Goal: Task Accomplishment & Management: Complete application form

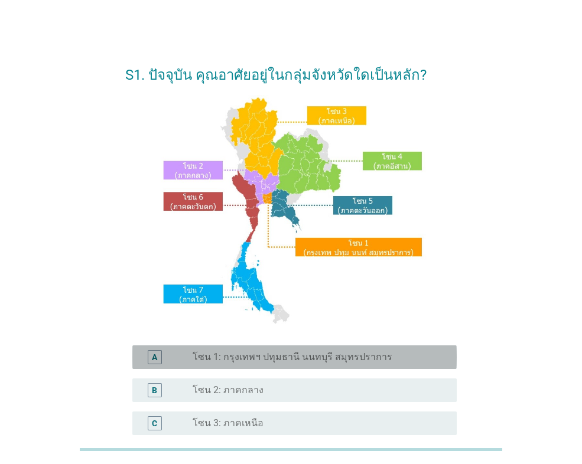
click at [344, 358] on label "โซน 1: กรุงเทพฯ ปทุมธานี นนทบุรี สมุทรปราการ" at bounding box center [293, 357] width 200 height 12
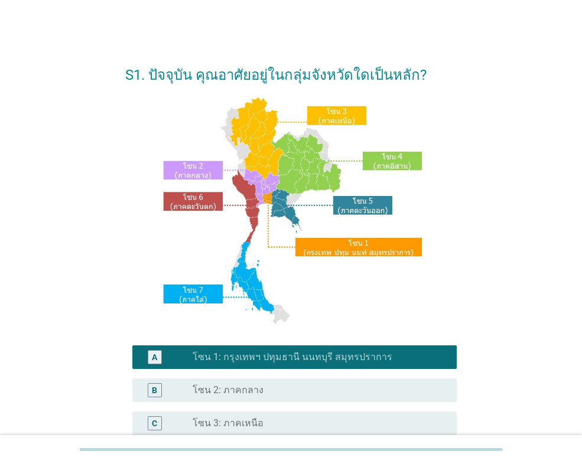
scroll to position [256, 0]
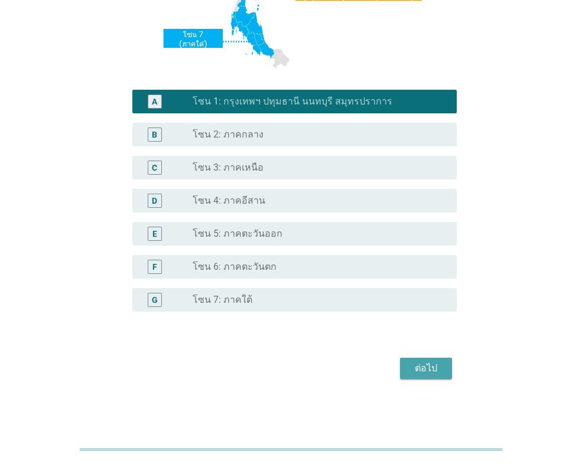
click at [427, 364] on div "ต่อไป" at bounding box center [425, 368] width 33 height 14
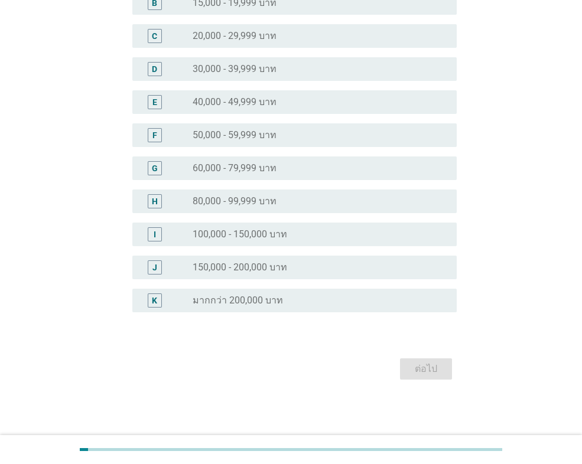
scroll to position [0, 0]
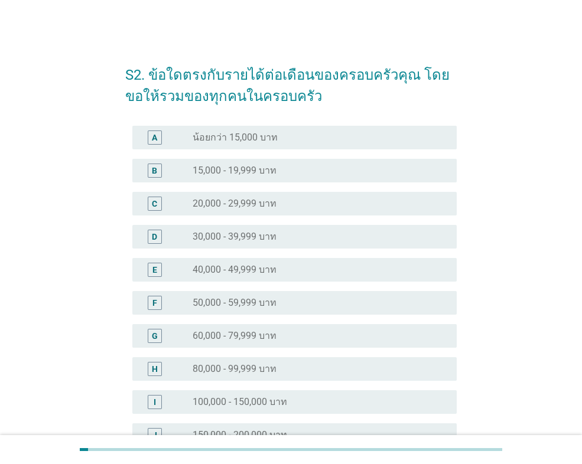
click at [273, 198] on label "20,000 - 29,999 บาท" at bounding box center [235, 204] width 84 height 12
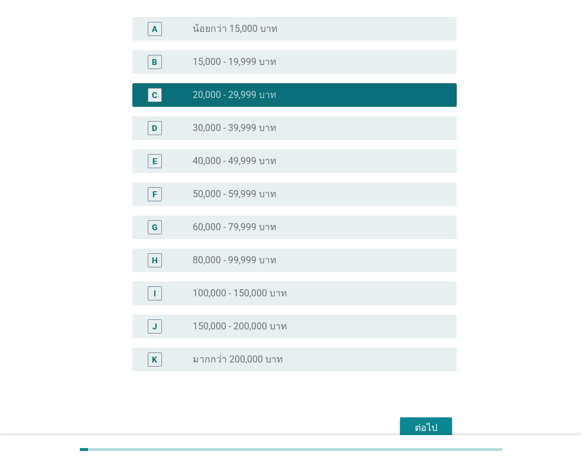
scroll to position [168, 0]
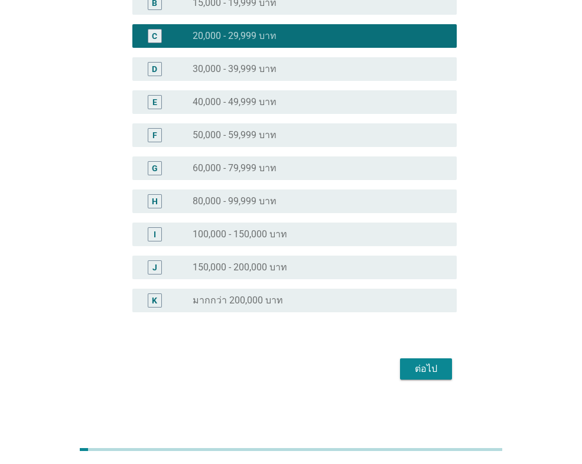
click at [457, 355] on div "S2. ข้อใดตรงกับรายได้ต่อเดือนของครอบครัวคุณ โดยขอให้รวมของทุกคนในครอบครัว A rad…" at bounding box center [291, 133] width 350 height 517
click at [429, 363] on div "ต่อไป" at bounding box center [425, 369] width 33 height 14
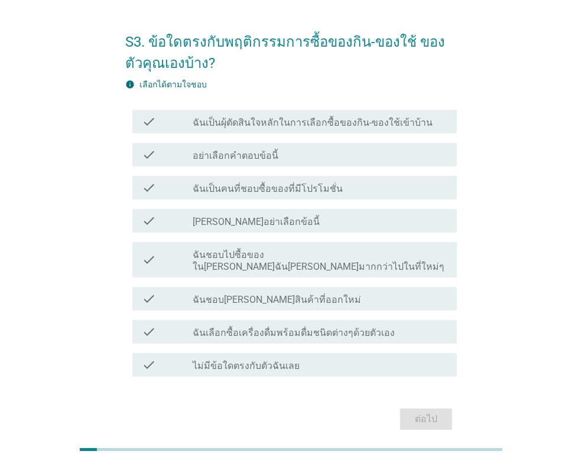
scroll to position [0, 0]
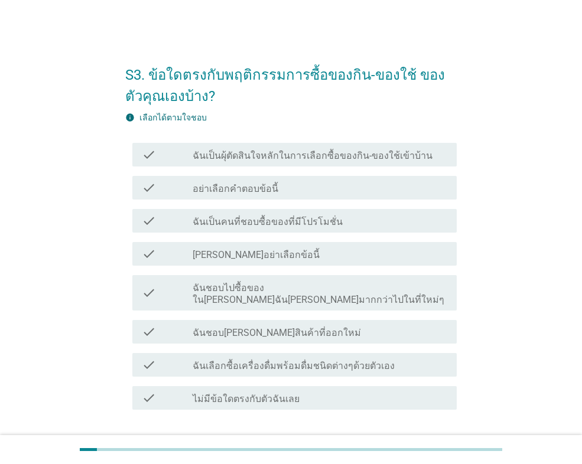
click at [307, 156] on label "ฉันเป็นผุ้ตัดสินใจหลักในการเลือกซื้อของกิน-ของใช้เข้าบ้าน" at bounding box center [313, 156] width 240 height 12
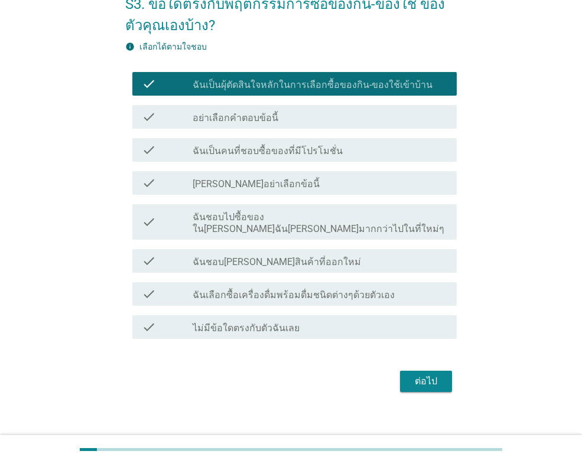
scroll to position [71, 0]
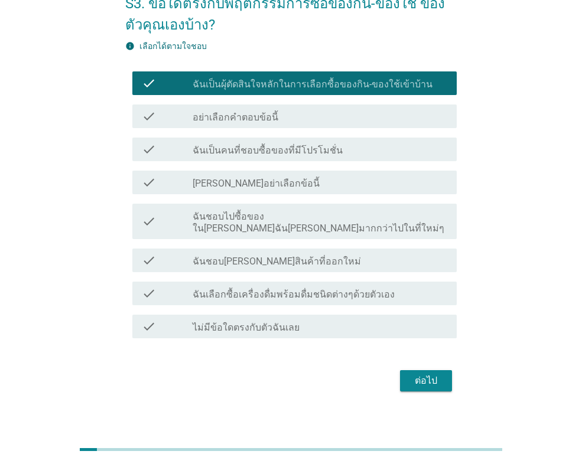
click at [428, 374] on div "ต่อไป" at bounding box center [425, 381] width 33 height 14
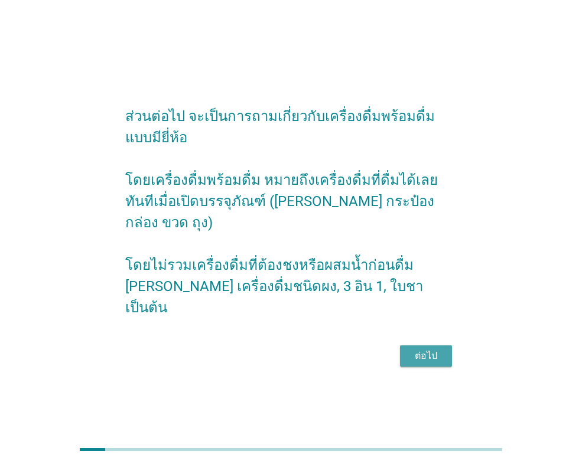
click at [432, 349] on div "ต่อไป" at bounding box center [425, 356] width 33 height 14
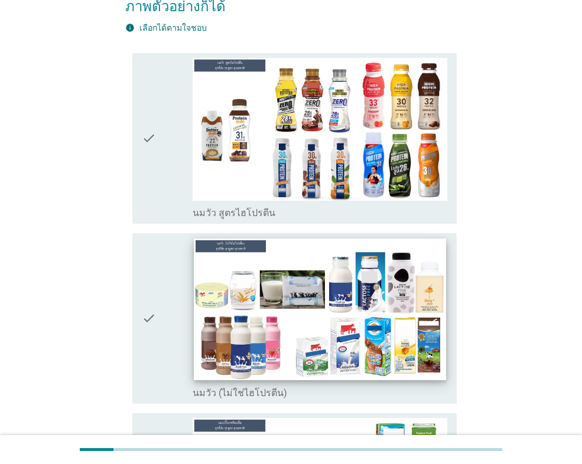
scroll to position [177, 0]
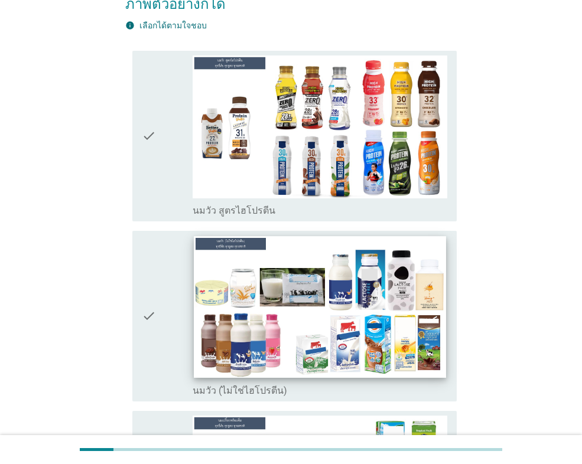
click at [343, 295] on img at bounding box center [320, 307] width 252 height 142
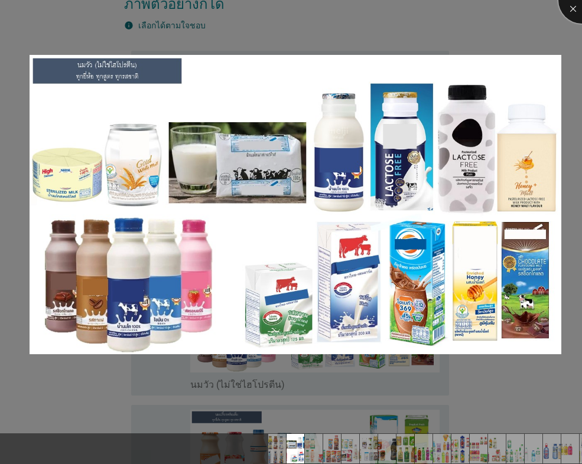
click at [569, 8] on div at bounding box center [581, -1] width 47 height 47
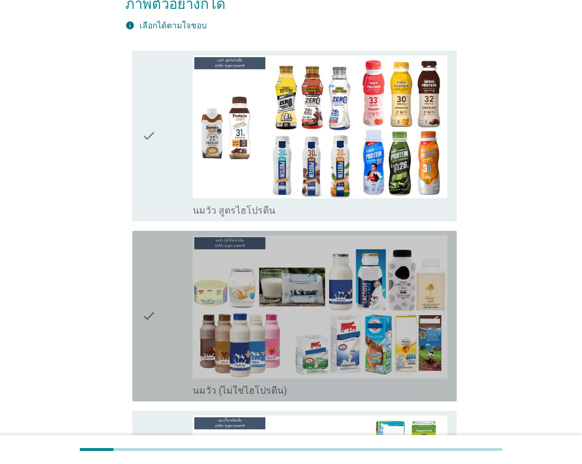
click at [148, 297] on icon "check" at bounding box center [149, 316] width 14 height 161
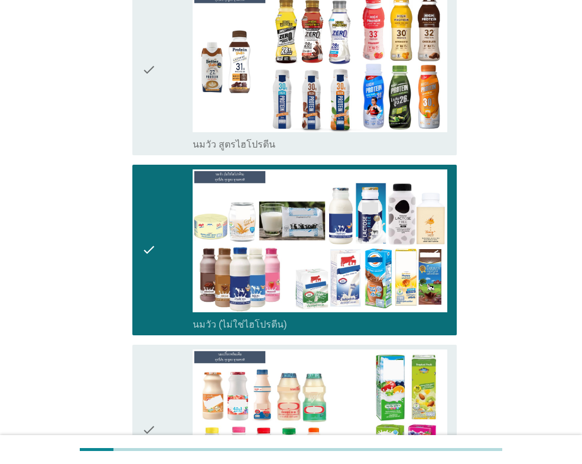
scroll to position [413, 0]
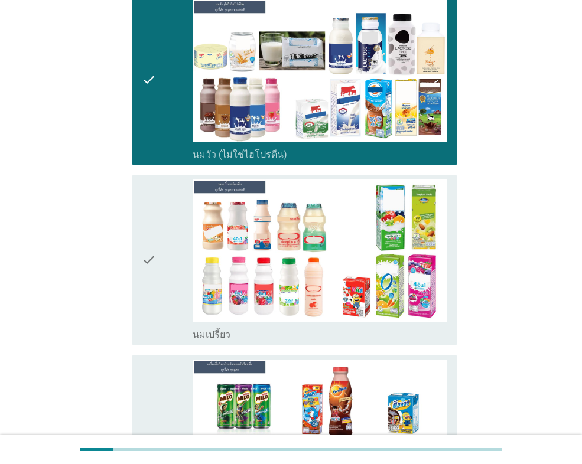
click at [157, 227] on div "check" at bounding box center [167, 260] width 51 height 161
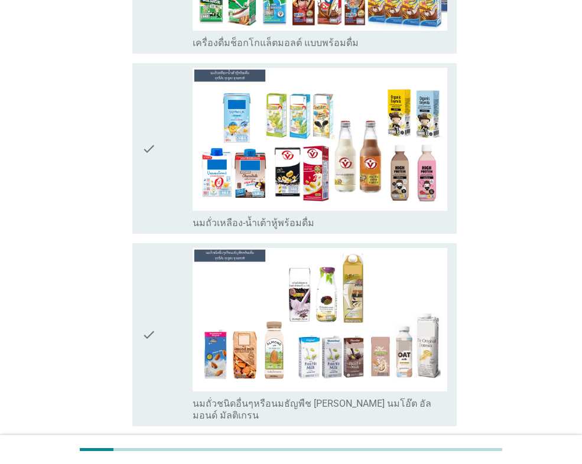
scroll to position [886, 0]
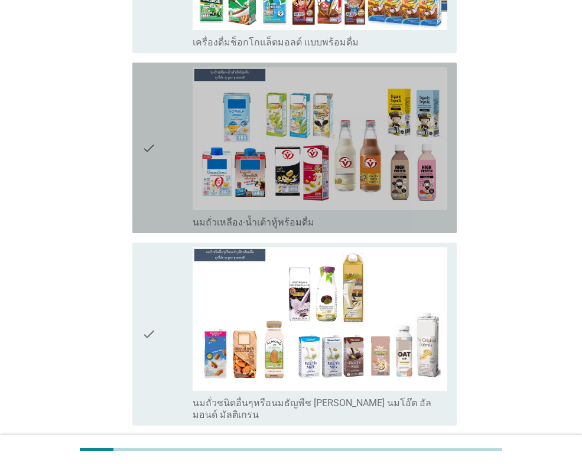
click at [145, 125] on icon "check" at bounding box center [149, 147] width 14 height 161
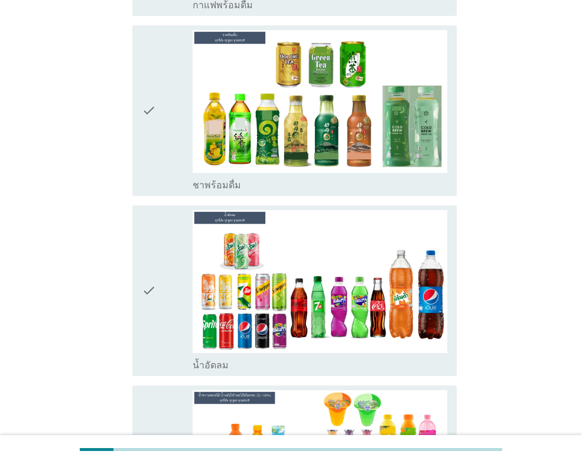
scroll to position [1477, 0]
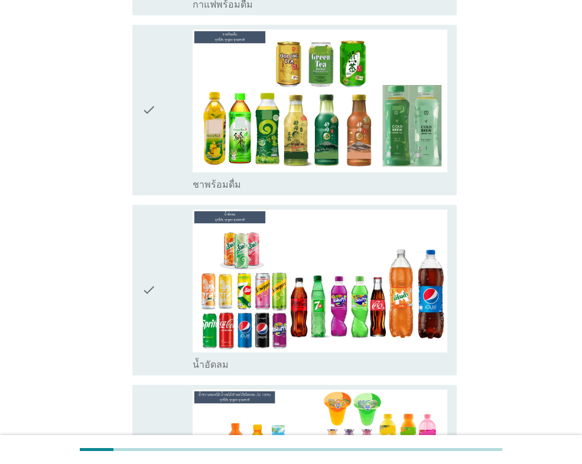
click at [149, 93] on icon "check" at bounding box center [149, 110] width 14 height 161
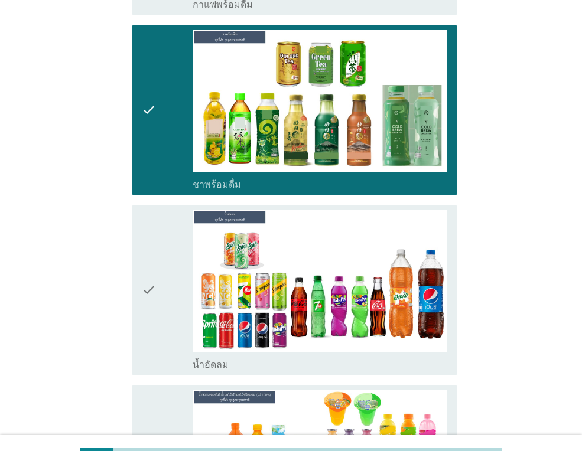
click at [157, 230] on div "check" at bounding box center [167, 290] width 51 height 161
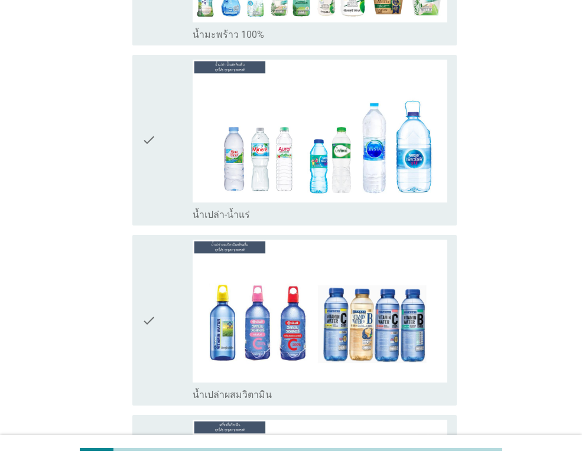
scroll to position [2776, 0]
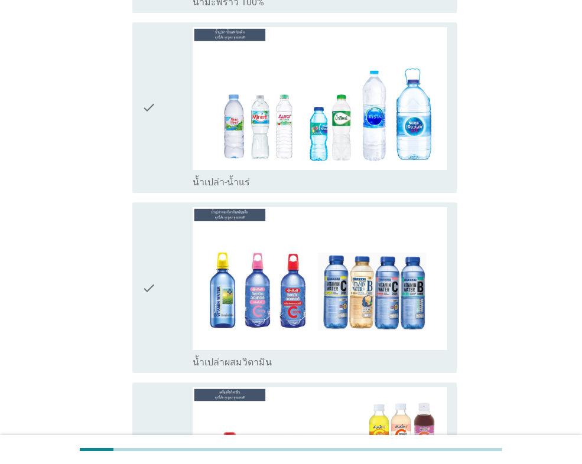
click at [146, 60] on icon "check" at bounding box center [149, 107] width 14 height 161
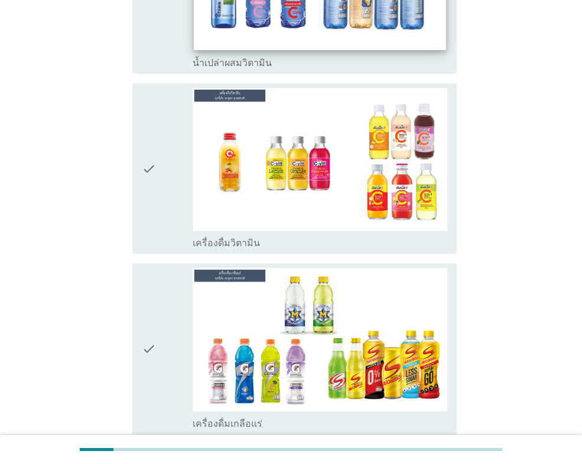
scroll to position [3130, 0]
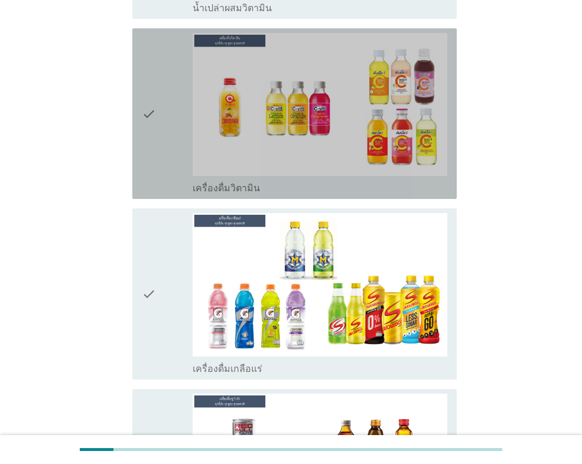
click at [154, 48] on icon "check" at bounding box center [149, 113] width 14 height 161
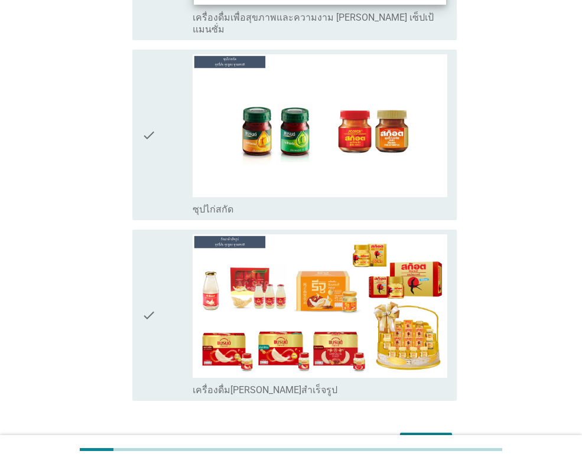
scroll to position [4220, 0]
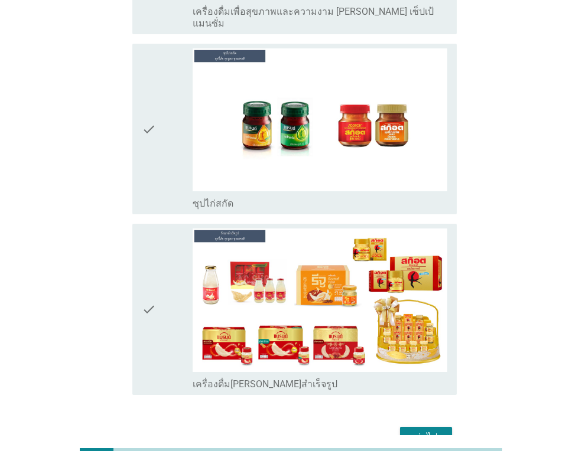
click at [428, 431] on div "ต่อไป" at bounding box center [425, 438] width 33 height 14
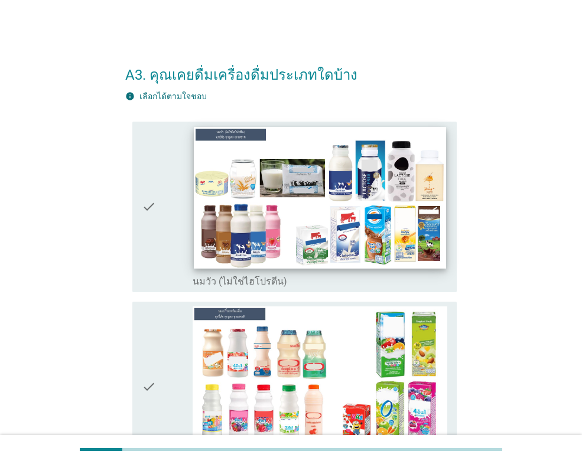
scroll to position [59, 0]
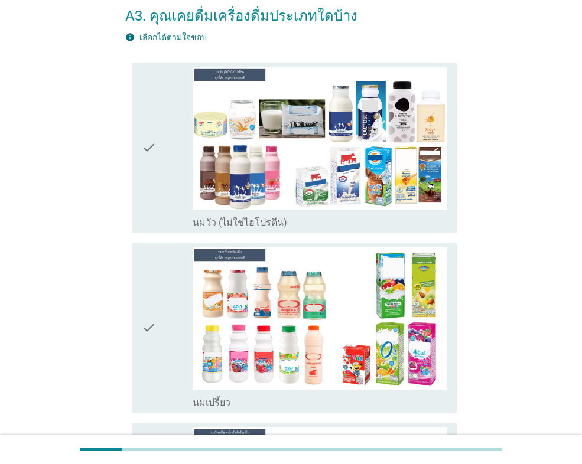
click at [148, 132] on icon "check" at bounding box center [149, 147] width 14 height 161
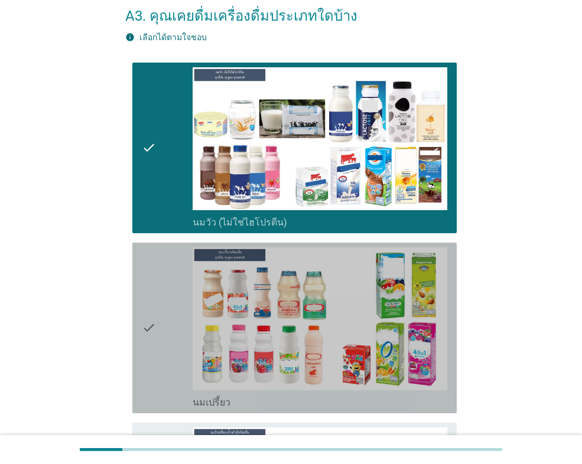
click at [153, 303] on icon "check" at bounding box center [149, 327] width 14 height 161
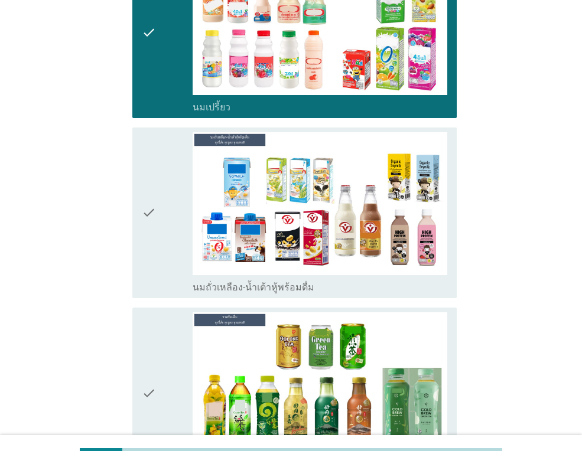
click at [148, 207] on icon "check" at bounding box center [149, 212] width 14 height 161
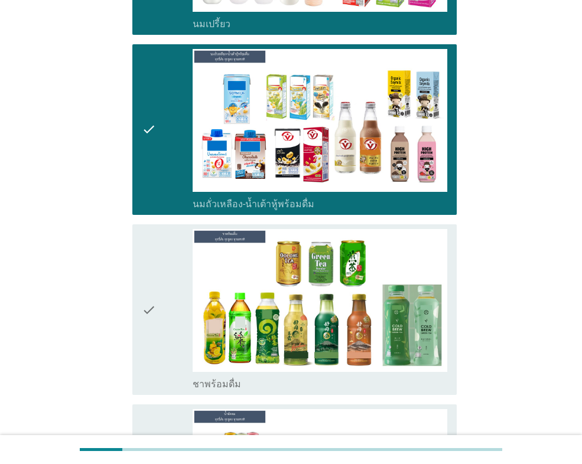
scroll to position [591, 0]
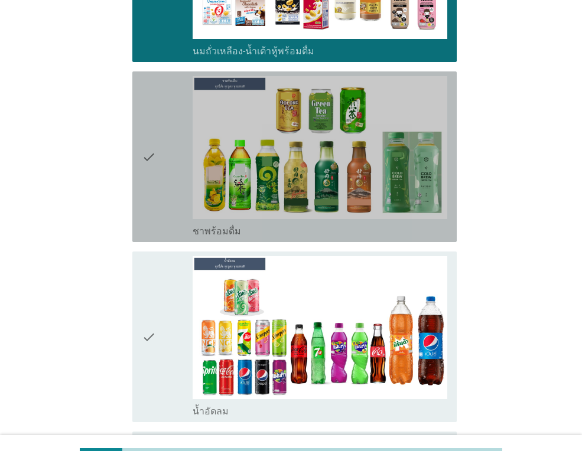
click at [152, 147] on icon "check" at bounding box center [149, 156] width 14 height 161
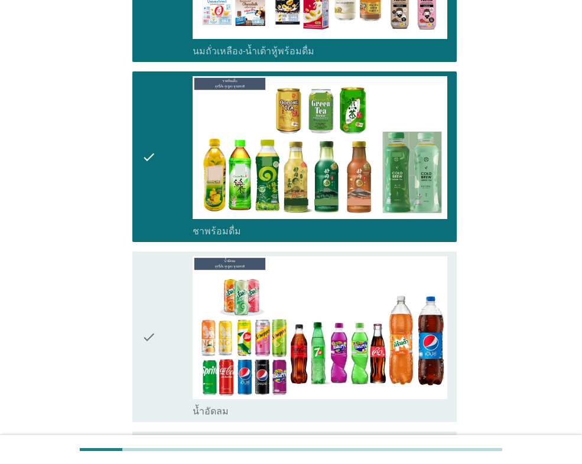
click at [136, 347] on div "check check_box_outline_blank น้ำอัดลม" at bounding box center [294, 337] width 324 height 171
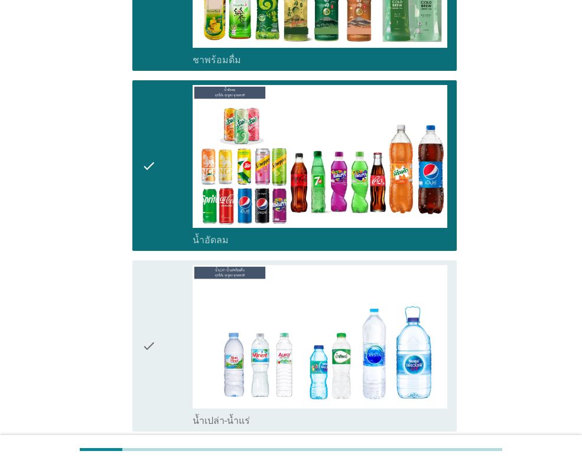
scroll to position [1004, 0]
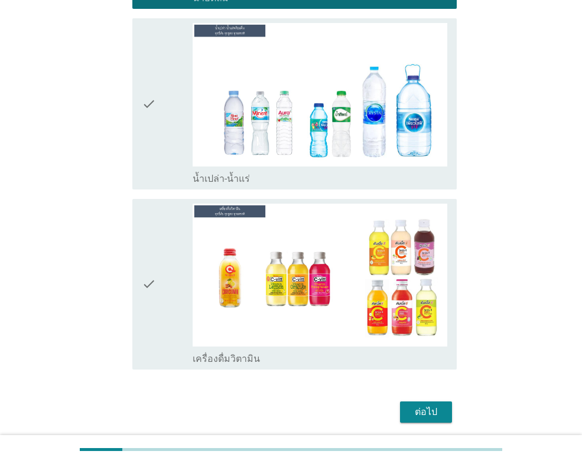
click at [155, 128] on icon "check" at bounding box center [149, 103] width 14 height 161
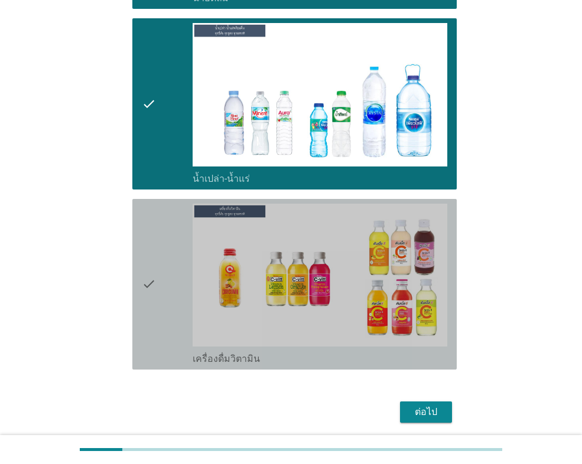
click at [165, 285] on div "check" at bounding box center [167, 284] width 51 height 161
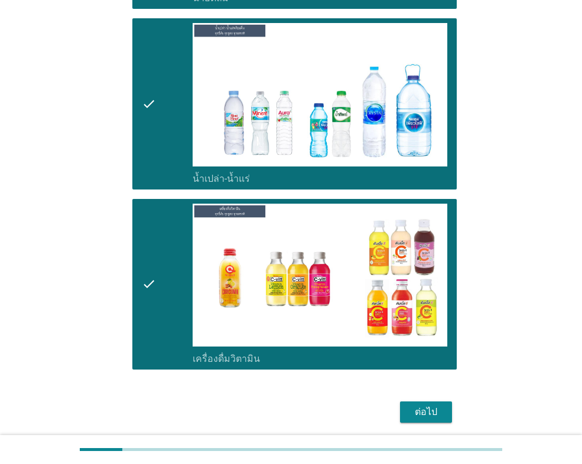
click at [436, 416] on div "ต่อไป" at bounding box center [425, 412] width 33 height 14
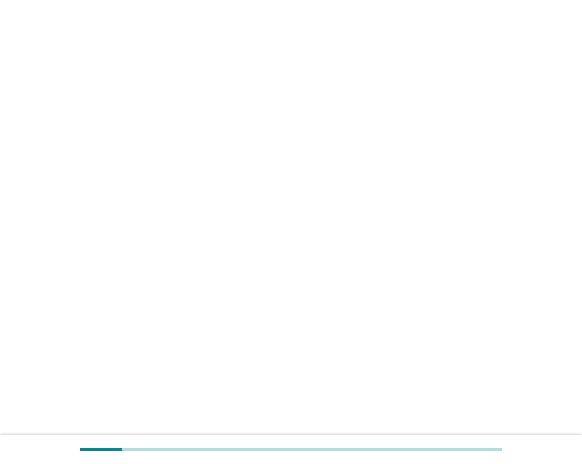
scroll to position [0, 0]
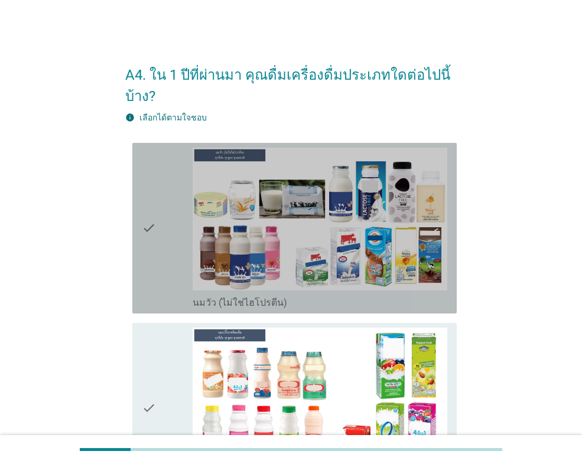
click at [167, 205] on div "check" at bounding box center [167, 228] width 51 height 161
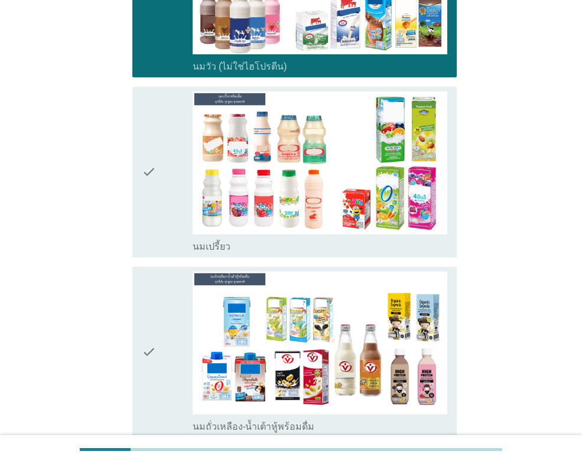
click at [157, 172] on div "check" at bounding box center [167, 172] width 51 height 161
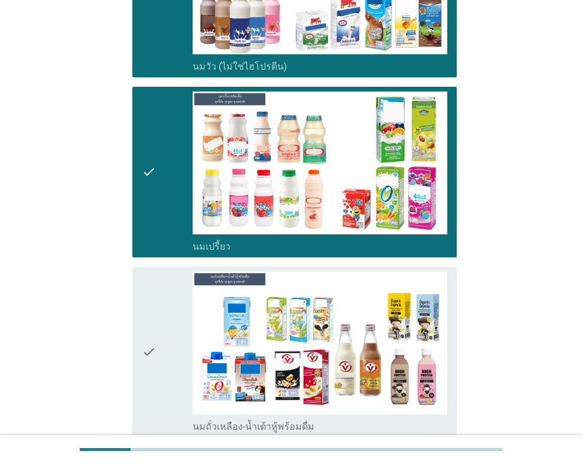
click at [174, 294] on div "check" at bounding box center [167, 352] width 51 height 161
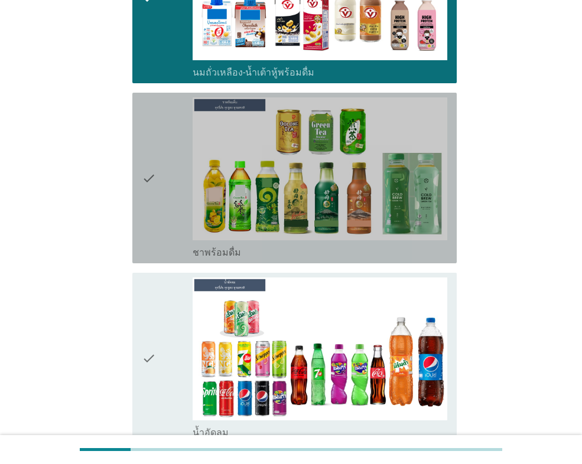
click at [171, 190] on div "check" at bounding box center [167, 177] width 51 height 161
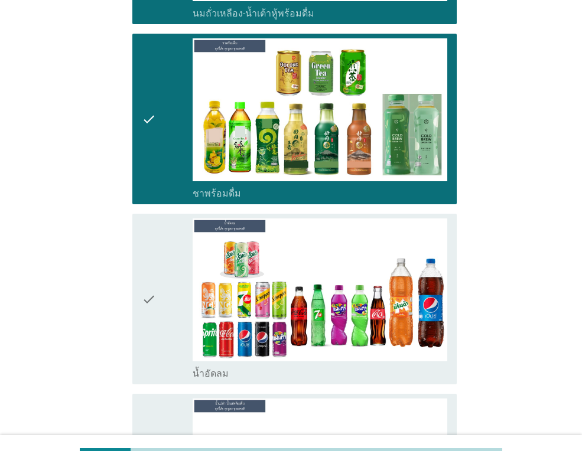
scroll to position [827, 0]
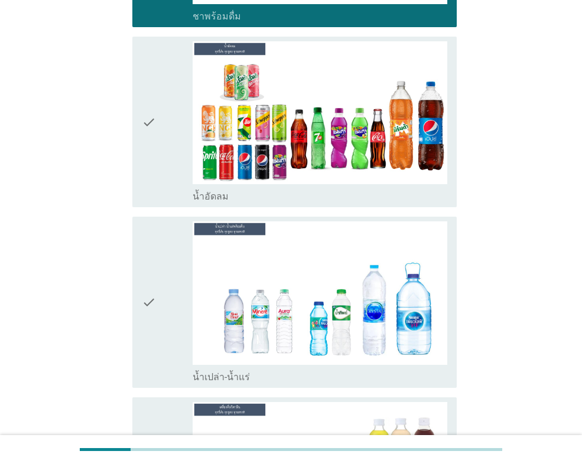
click at [165, 141] on div "check" at bounding box center [167, 121] width 51 height 161
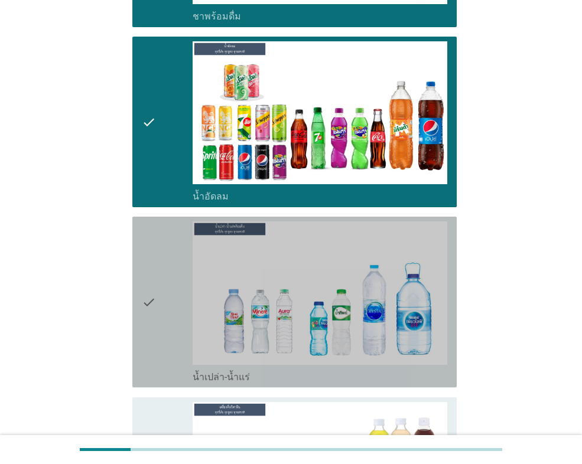
click at [182, 285] on div "check" at bounding box center [167, 301] width 51 height 161
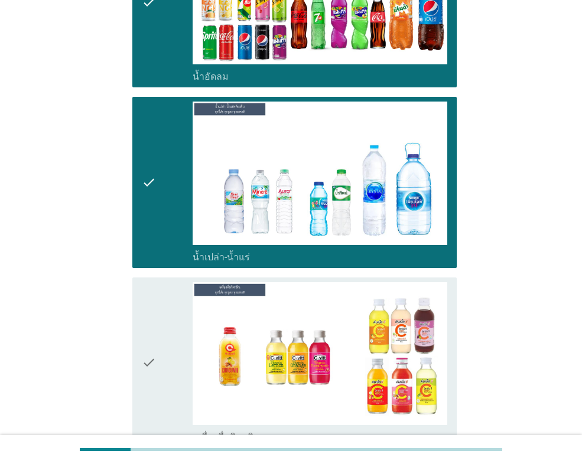
scroll to position [1101, 0]
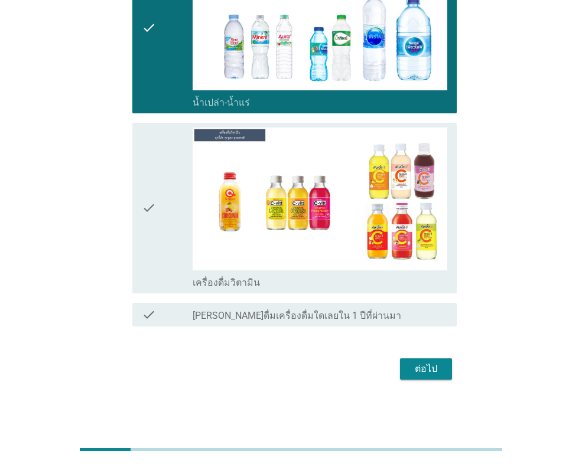
click at [162, 194] on div "check" at bounding box center [167, 208] width 51 height 161
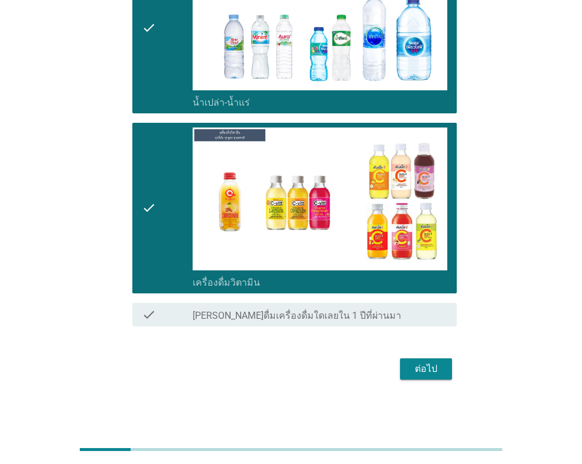
click at [444, 361] on button "ต่อไป" at bounding box center [426, 368] width 52 height 21
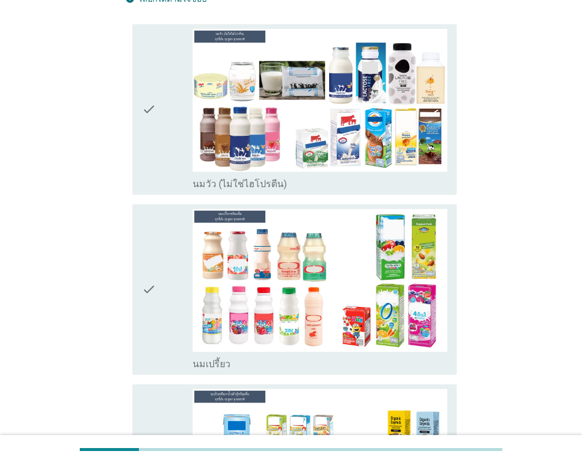
scroll to position [118, 0]
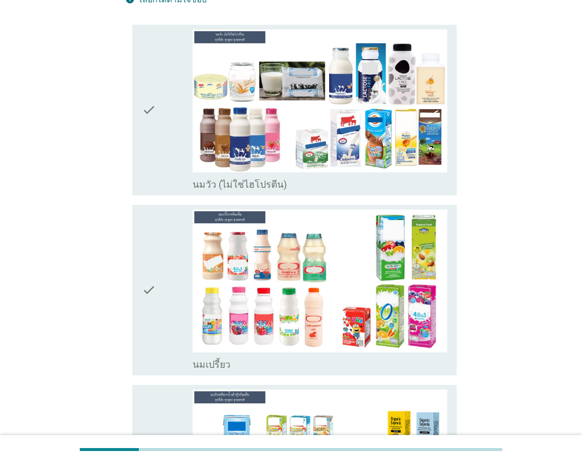
click at [147, 135] on icon "check" at bounding box center [149, 110] width 14 height 161
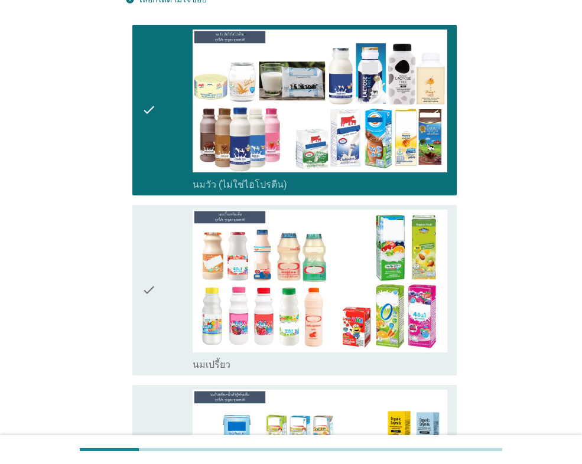
click at [156, 254] on icon "check" at bounding box center [149, 290] width 14 height 161
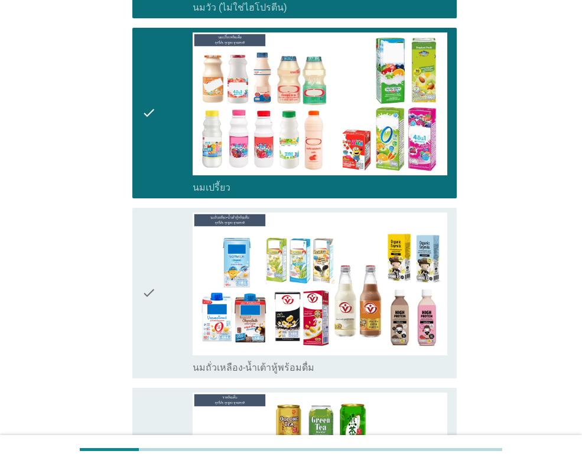
click at [152, 230] on icon "check" at bounding box center [149, 293] width 14 height 161
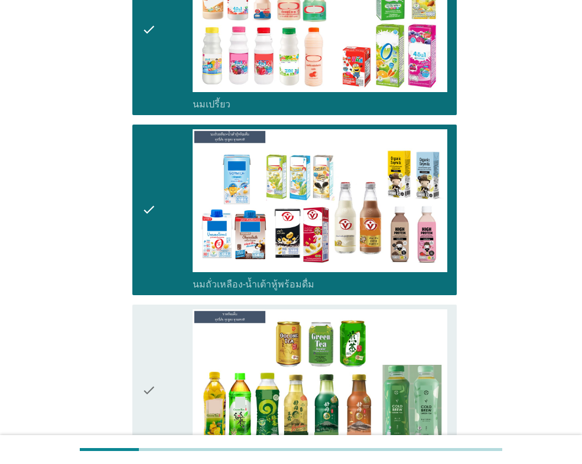
scroll to position [591, 0]
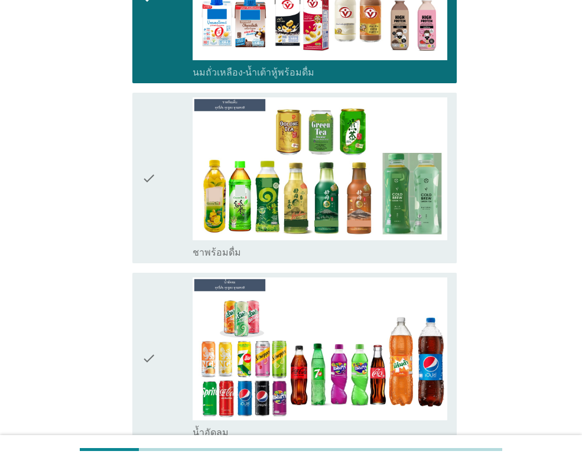
click at [154, 322] on icon "check" at bounding box center [149, 358] width 14 height 161
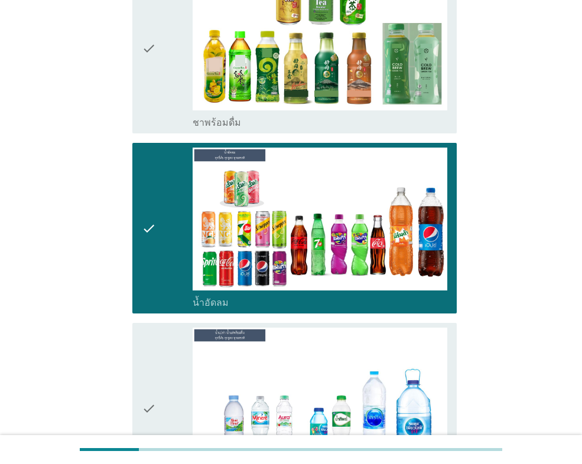
scroll to position [945, 0]
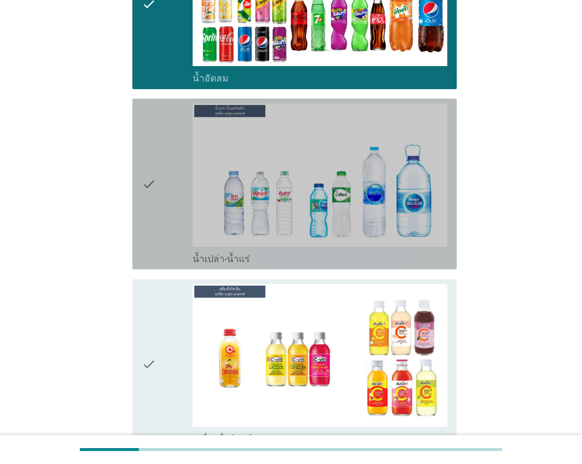
click at [135, 154] on div "check check_box_outline_blank น้ำเปล่า-น้ำแร่" at bounding box center [294, 184] width 324 height 171
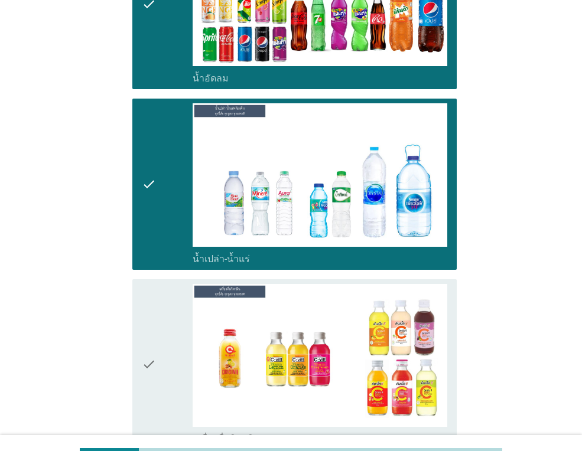
click at [155, 315] on icon "check" at bounding box center [149, 364] width 14 height 161
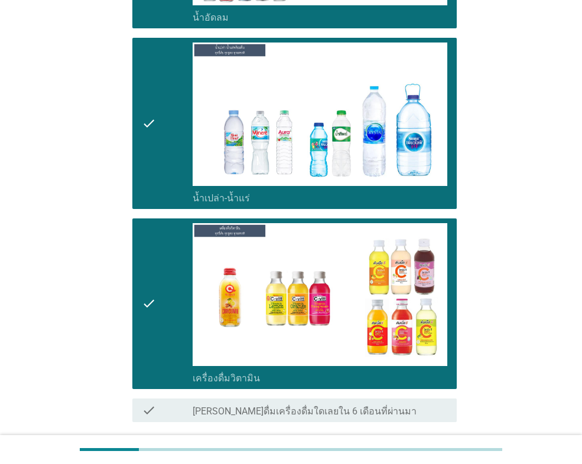
scroll to position [1080, 0]
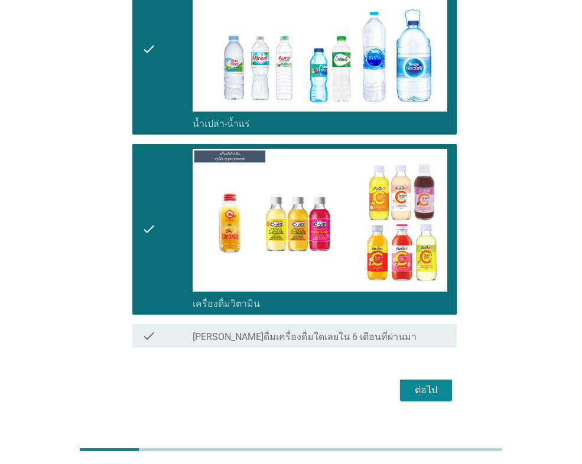
click at [445, 380] on button "ต่อไป" at bounding box center [426, 390] width 52 height 21
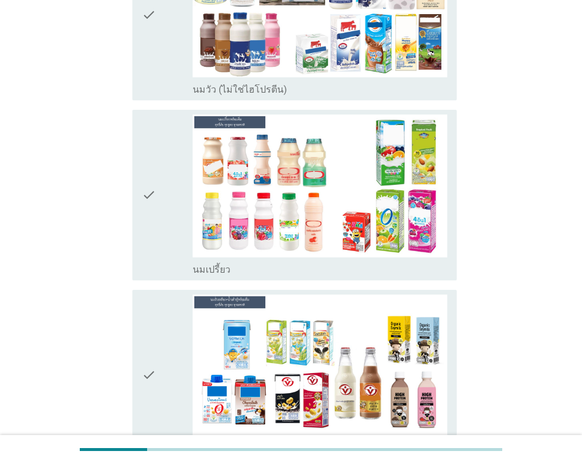
scroll to position [236, 0]
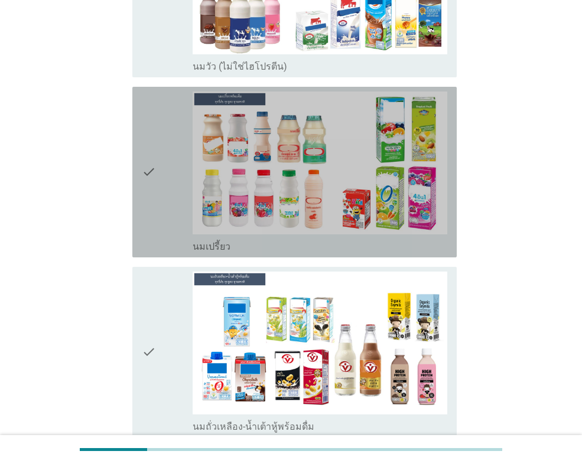
click at [150, 145] on icon "check" at bounding box center [149, 172] width 14 height 161
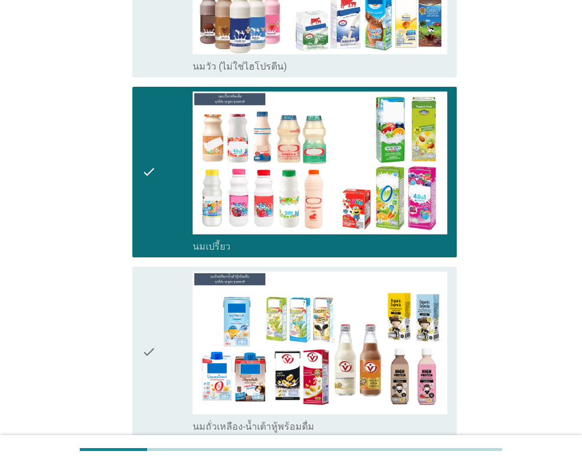
click at [171, 292] on div "check" at bounding box center [167, 352] width 51 height 161
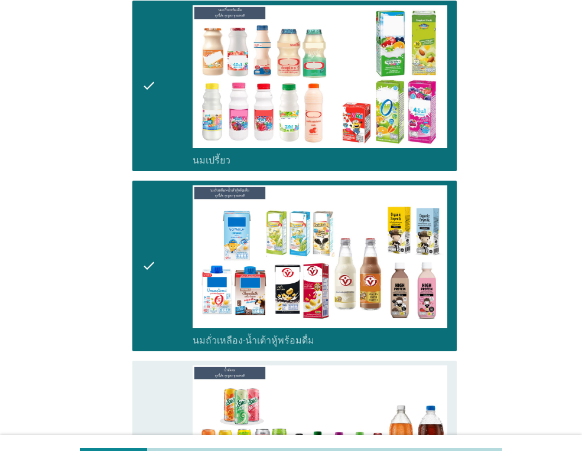
scroll to position [532, 0]
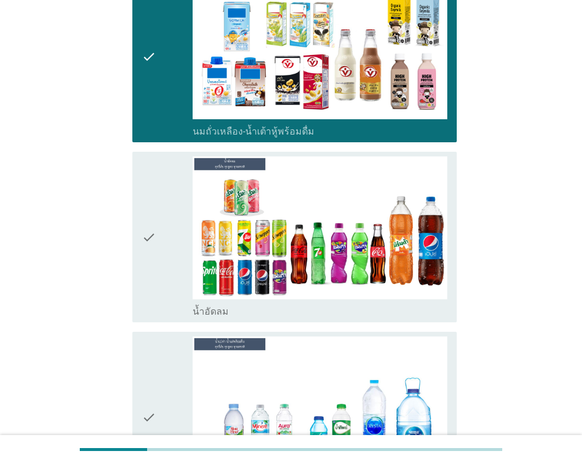
click at [159, 243] on div "check" at bounding box center [167, 237] width 51 height 161
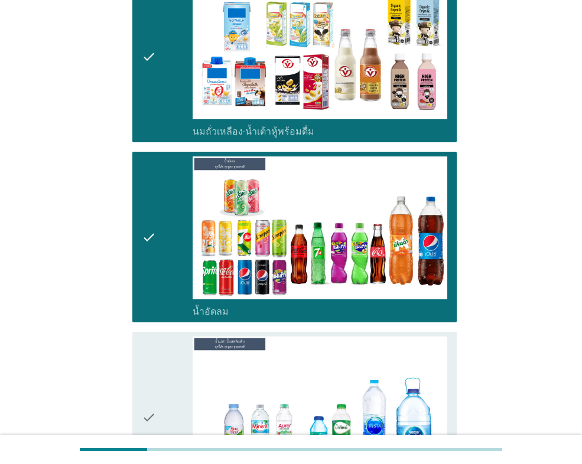
scroll to position [827, 0]
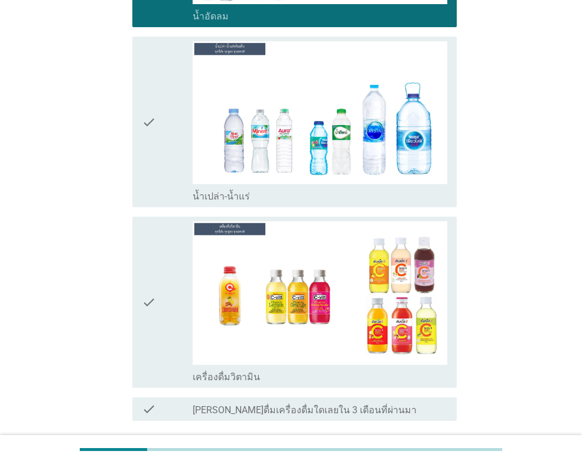
drag, startPoint x: 157, startPoint y: 141, endPoint x: 306, endPoint y: 423, distance: 319.4
click at [159, 147] on div "check" at bounding box center [167, 121] width 51 height 161
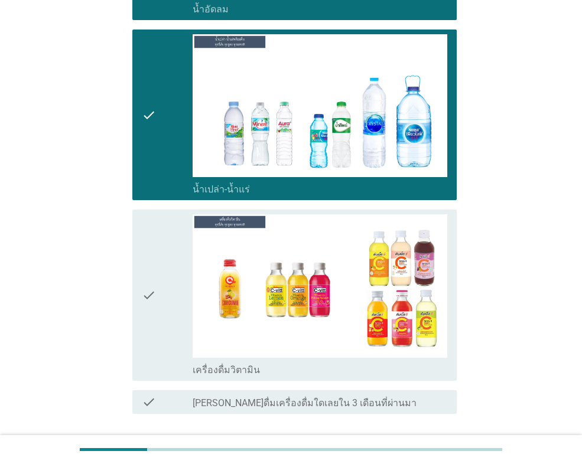
scroll to position [900, 0]
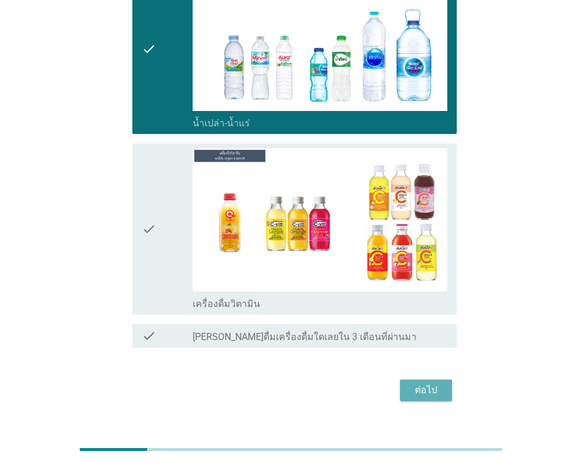
click at [413, 383] on div "ต่อไป" at bounding box center [425, 390] width 33 height 14
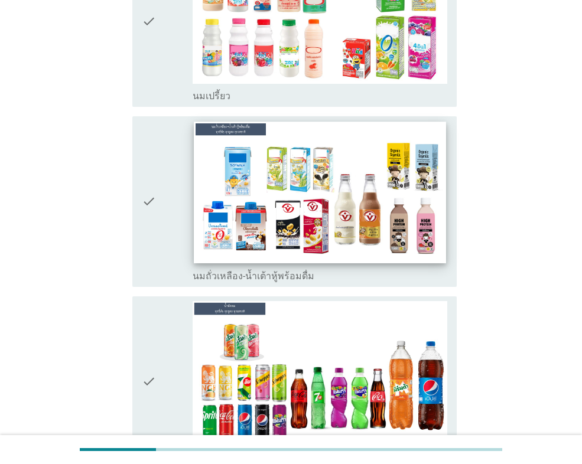
scroll to position [236, 0]
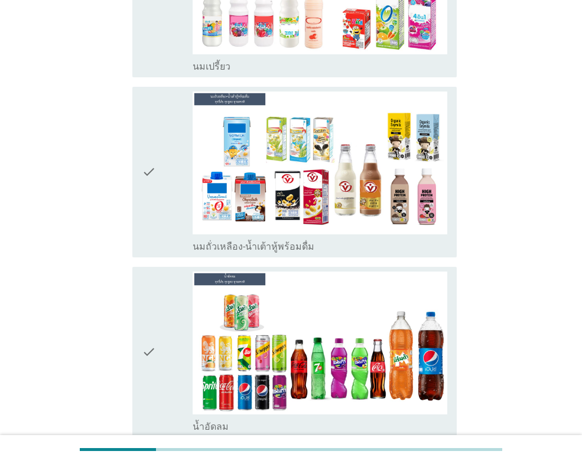
click at [153, 143] on icon "check" at bounding box center [149, 172] width 14 height 161
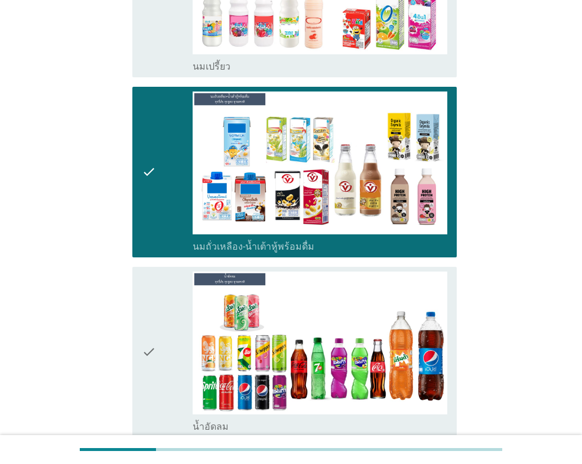
click at [175, 322] on div "check" at bounding box center [167, 352] width 51 height 161
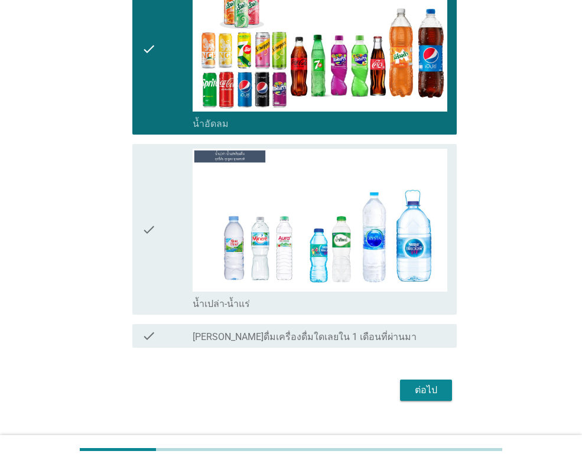
scroll to position [540, 0]
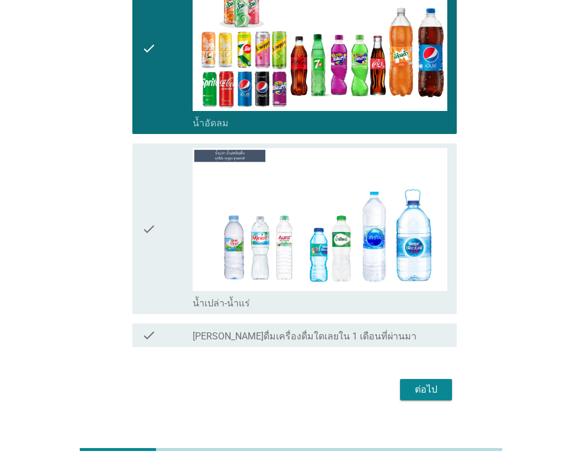
click at [431, 383] on div "ต่อไป" at bounding box center [425, 390] width 33 height 14
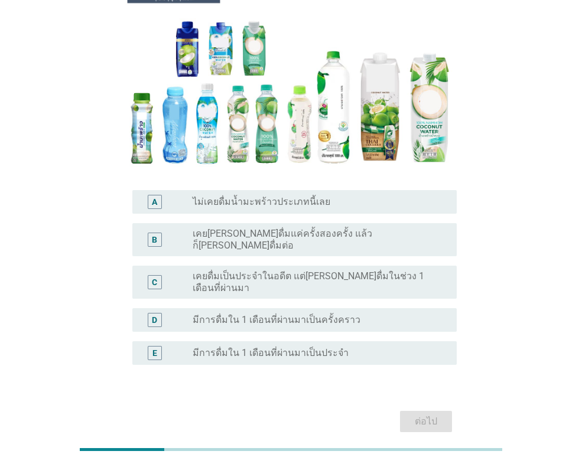
scroll to position [186, 0]
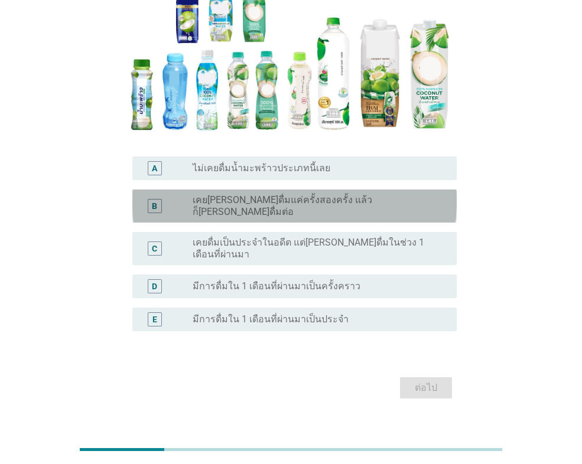
click at [384, 201] on div "radio_button_unchecked เคย[PERSON_NAME]ดื่มแค่ครั้งสองครั้ง แล้วก็[PERSON_NAME]…" at bounding box center [315, 206] width 245 height 24
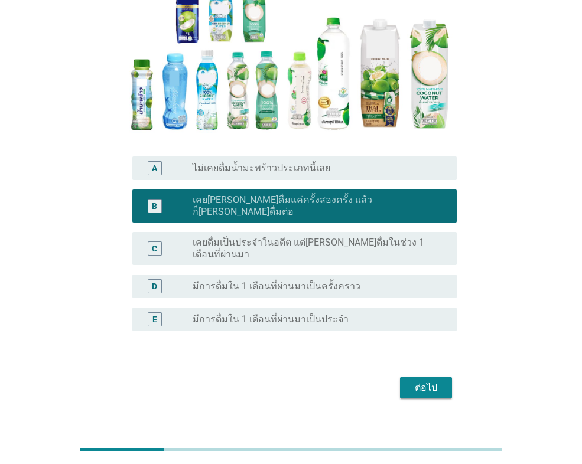
click at [442, 381] on div "ต่อไป" at bounding box center [425, 388] width 33 height 14
